Goal: Download file/media

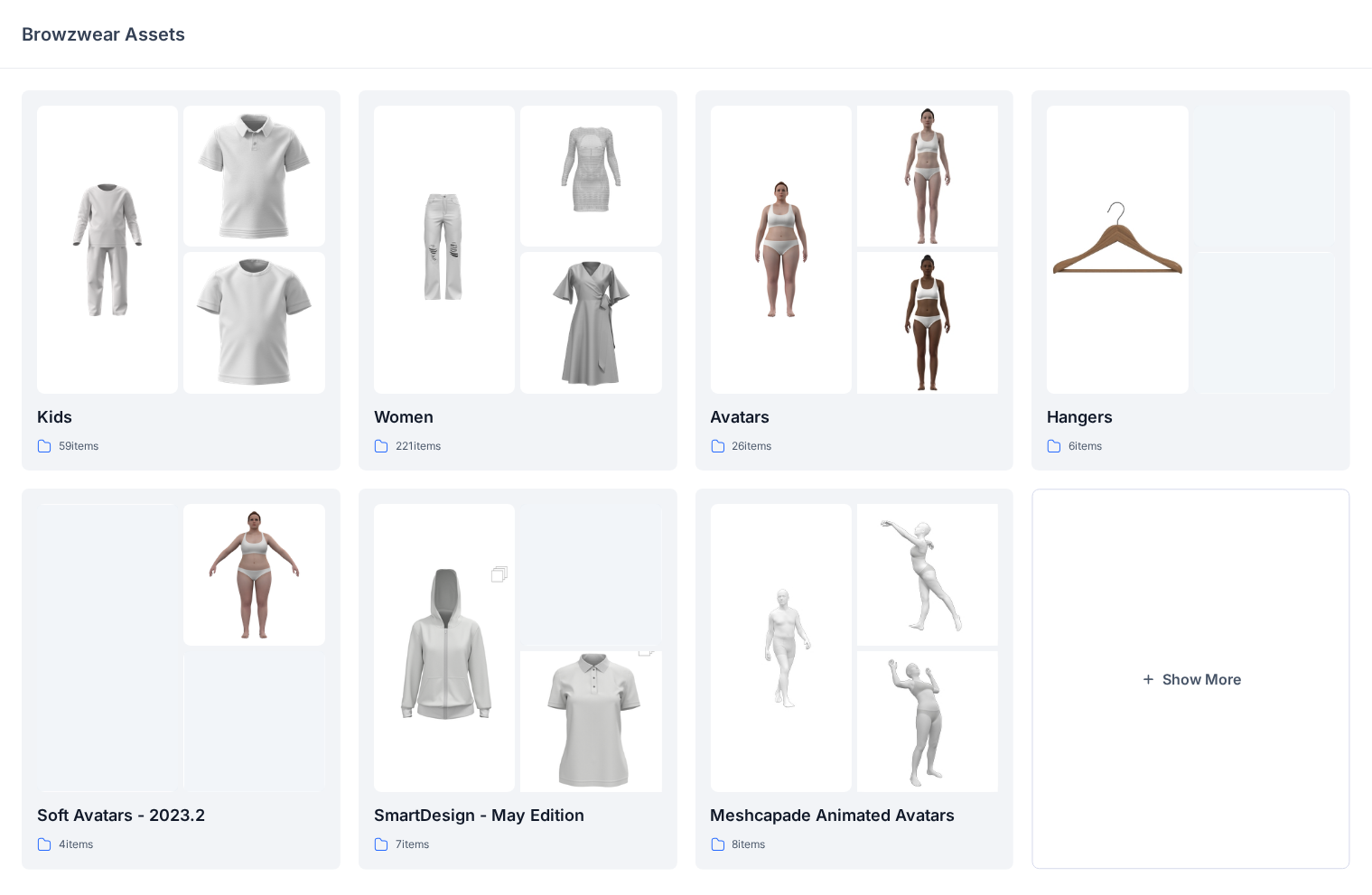
scroll to position [25, 0]
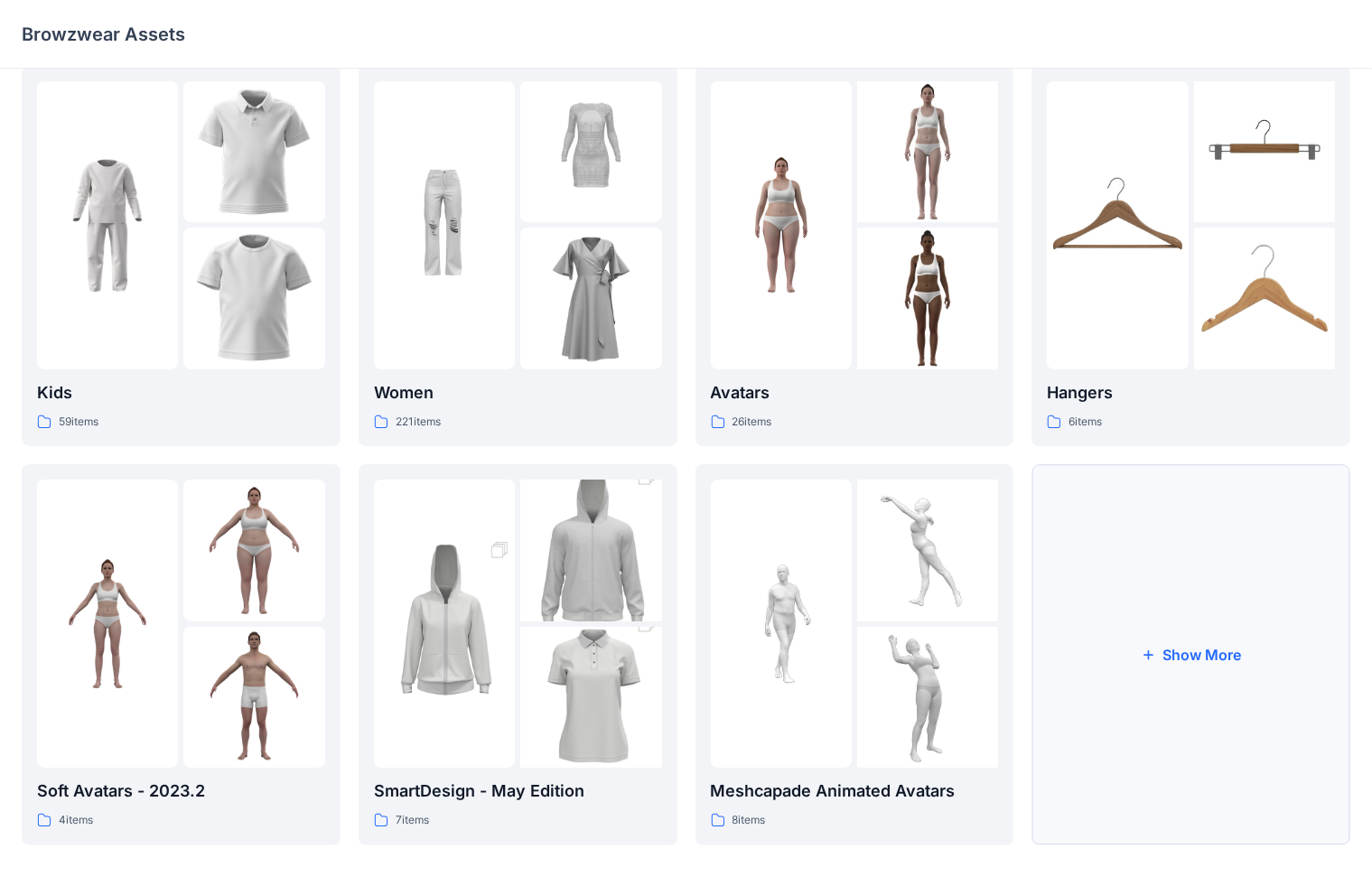
click at [903, 661] on button "Show More" at bounding box center [1191, 654] width 319 height 380
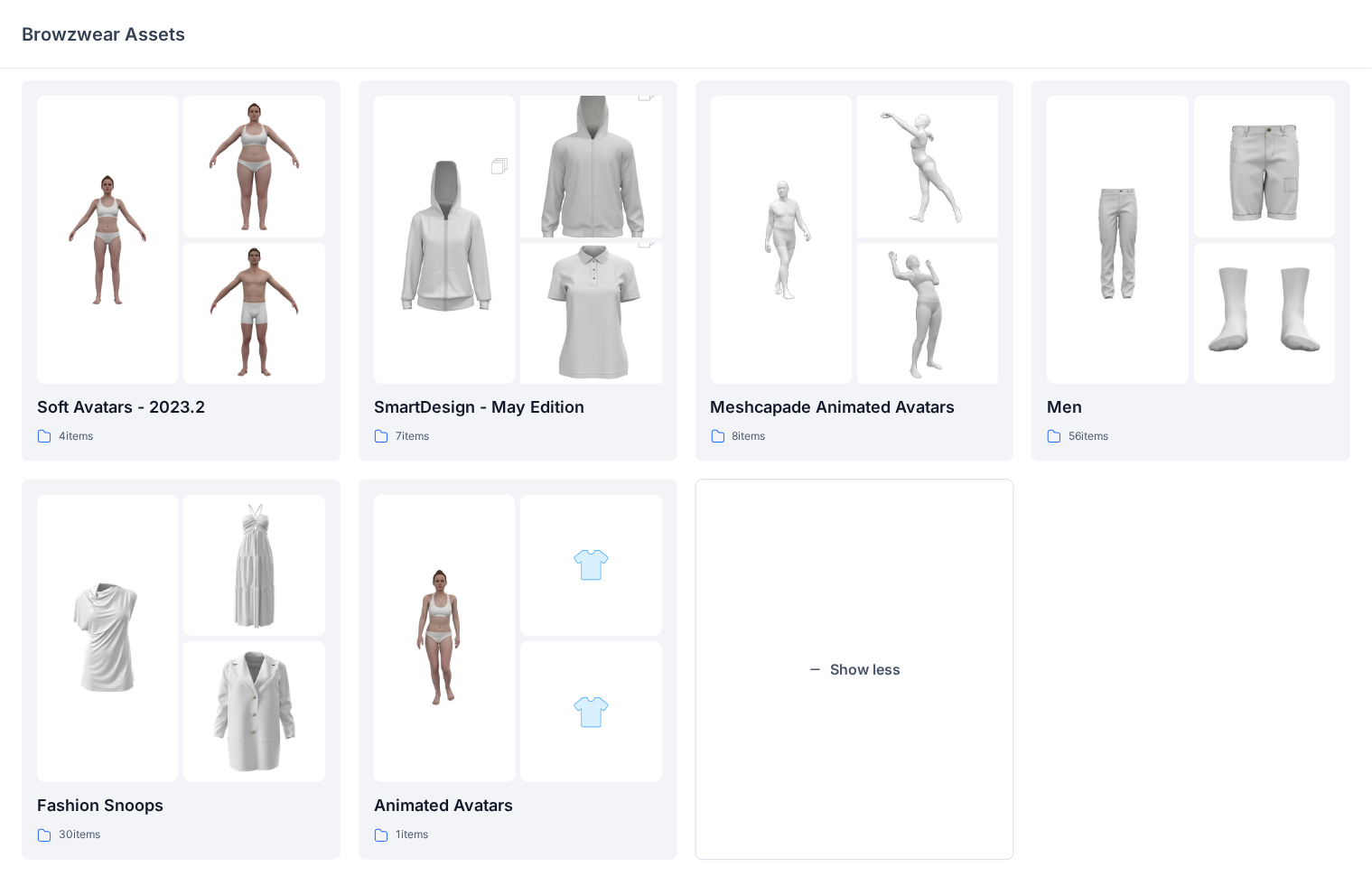
scroll to position [396, 0]
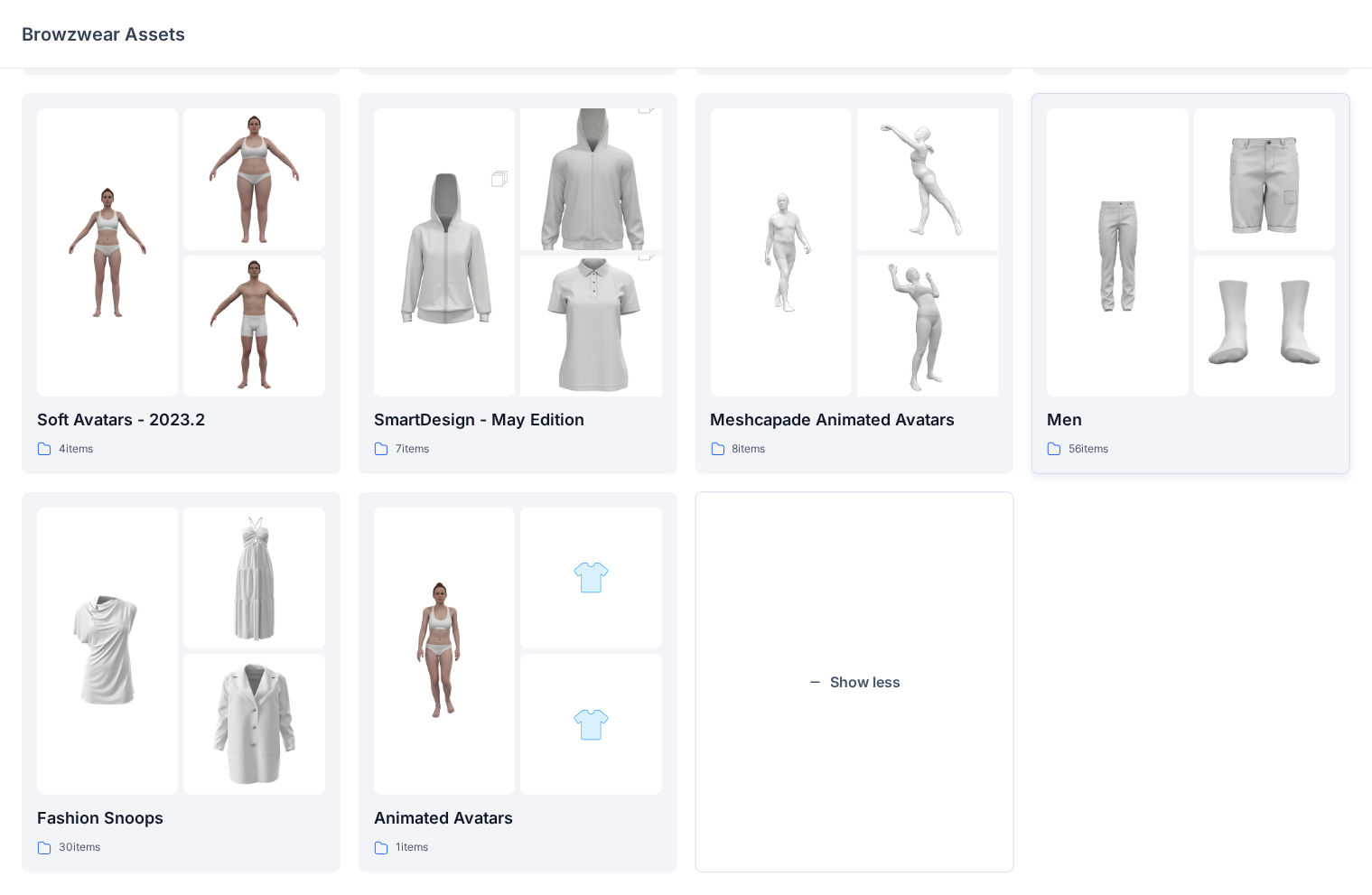
click at [903, 313] on img at bounding box center [1117, 251] width 141 height 141
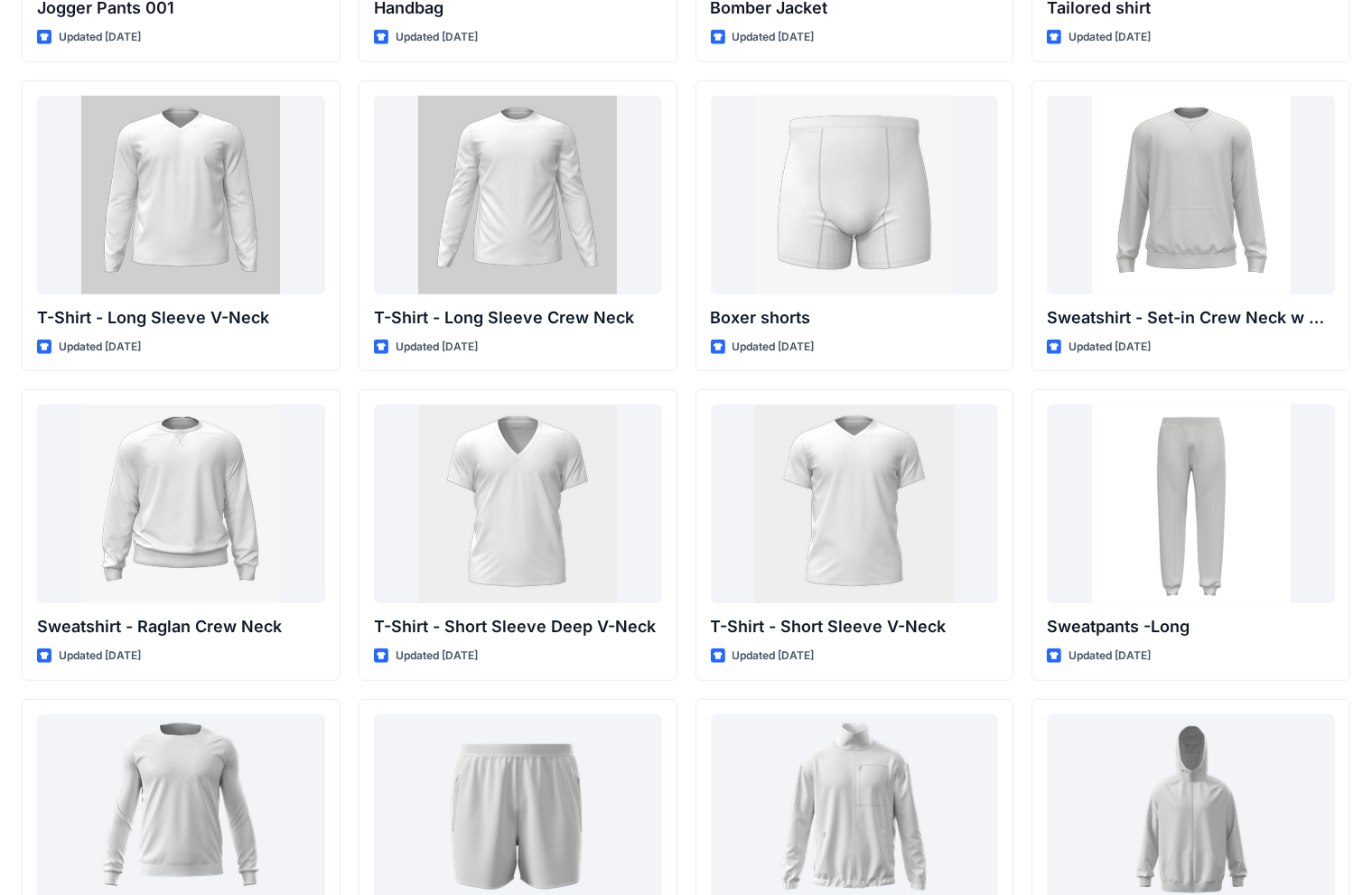
scroll to position [1117, 0]
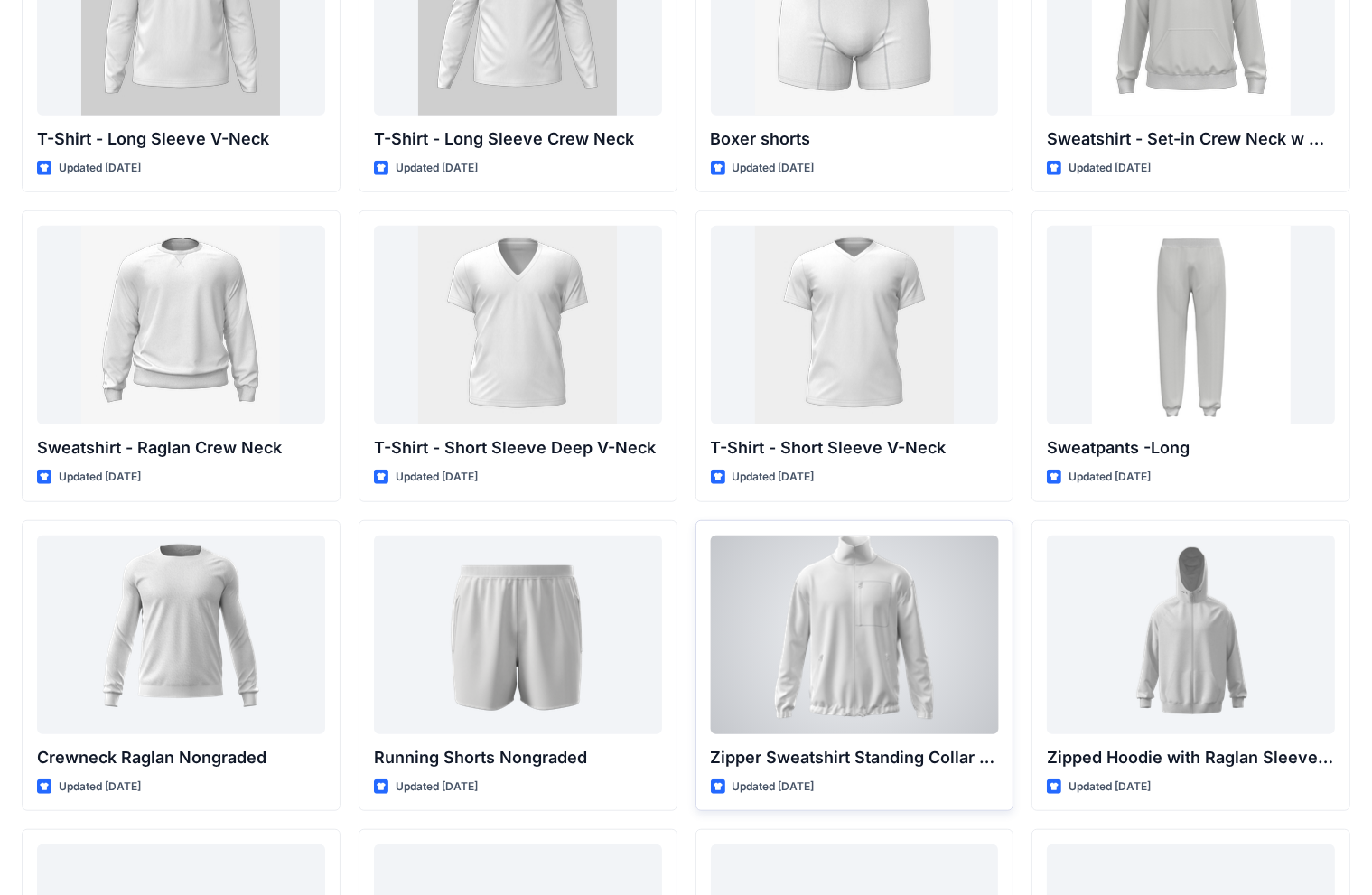
click at [890, 626] on div at bounding box center [855, 634] width 288 height 198
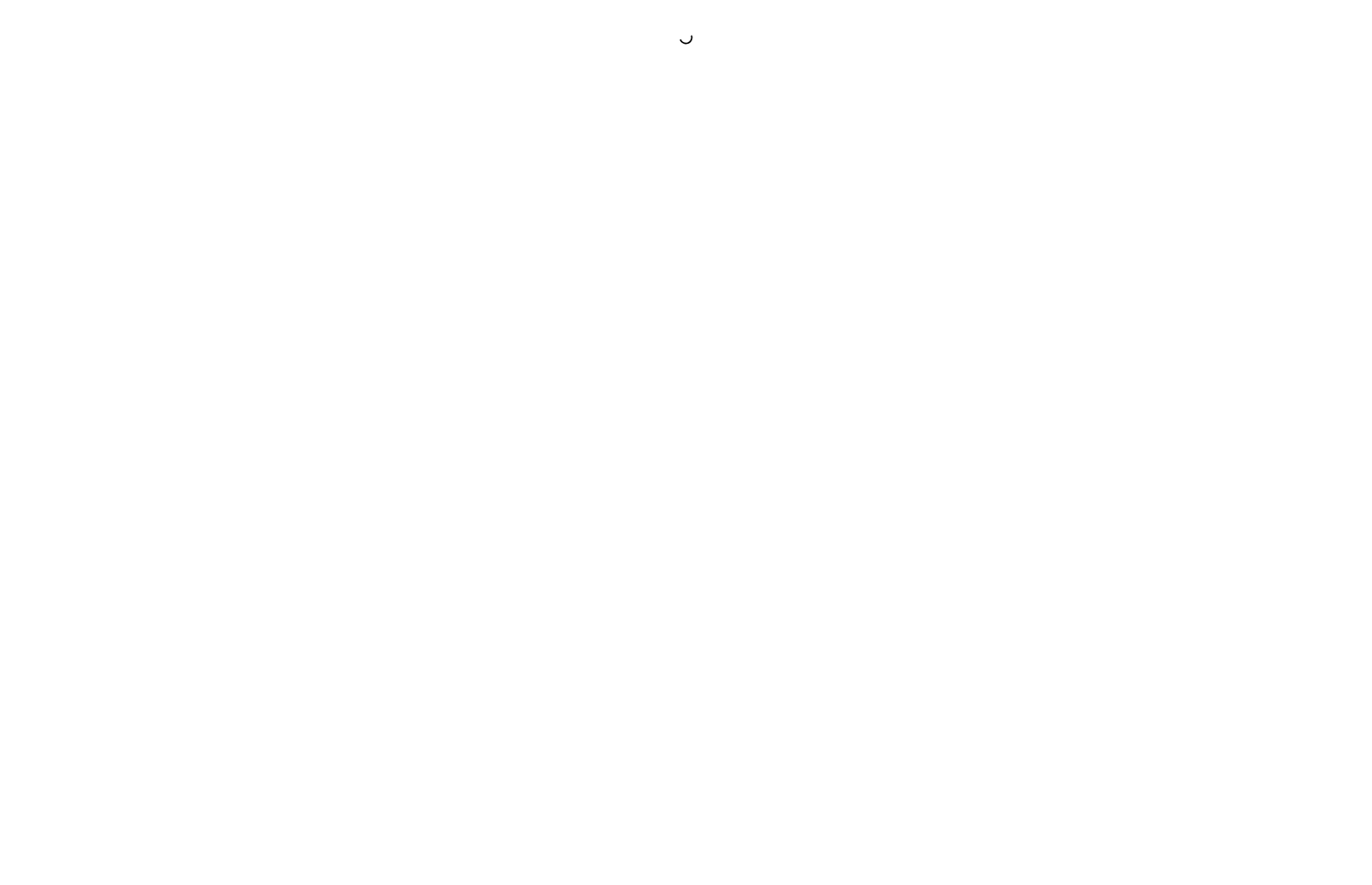
click at [881, 619] on div at bounding box center [686, 442] width 1372 height 885
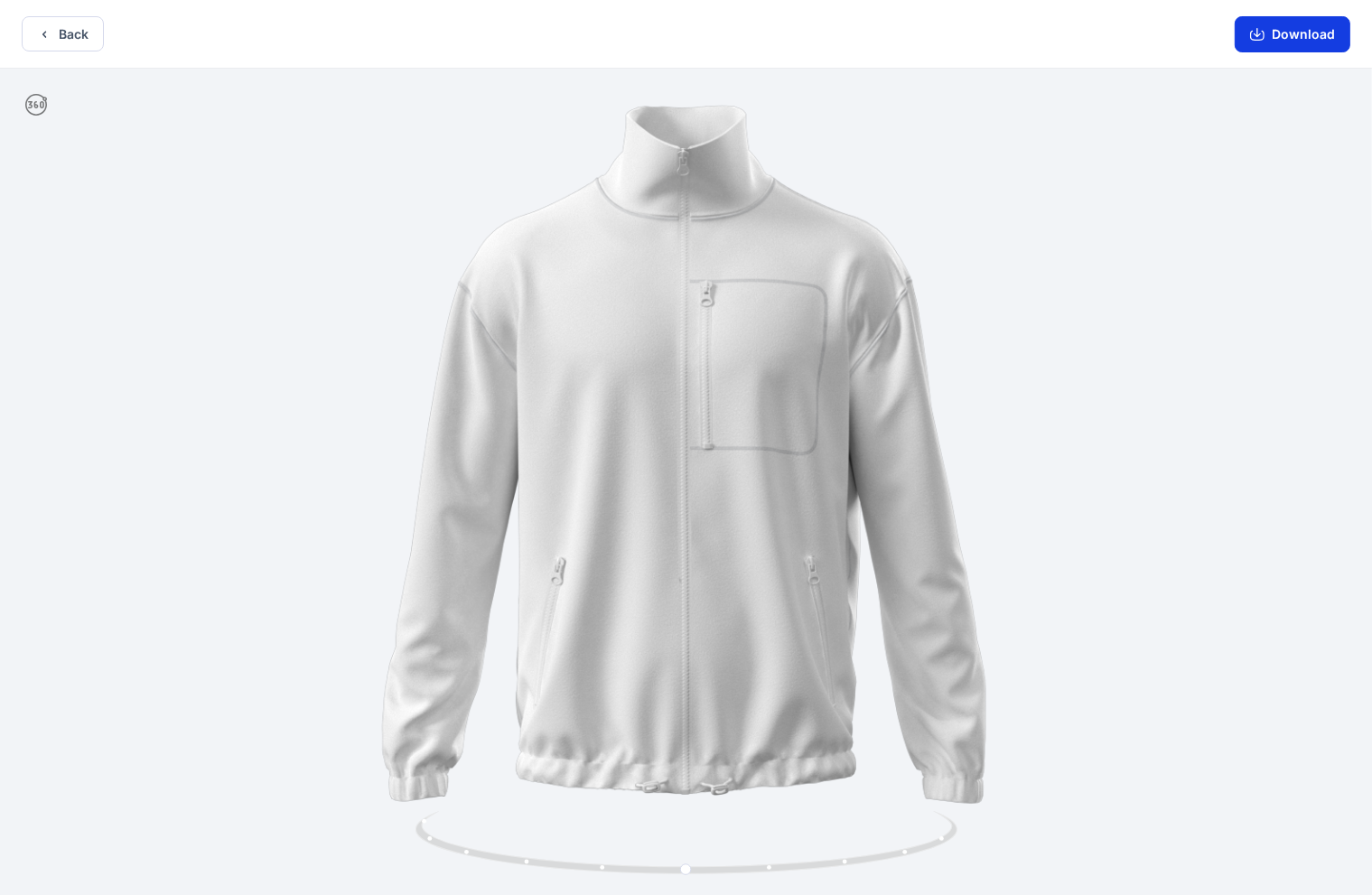
click at [903, 36] on button "Download" at bounding box center [1293, 34] width 115 height 36
